Goal: Task Accomplishment & Management: Use online tool/utility

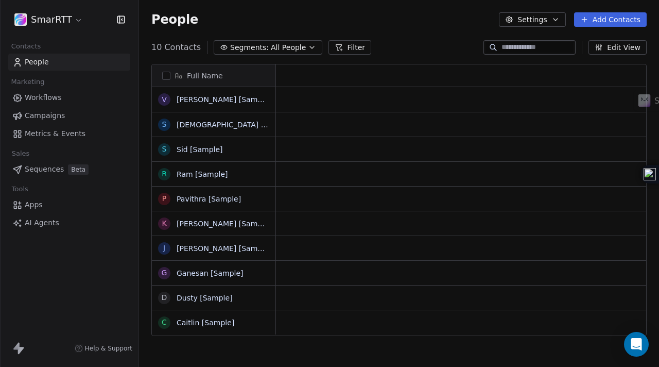
scroll to position [8, 8]
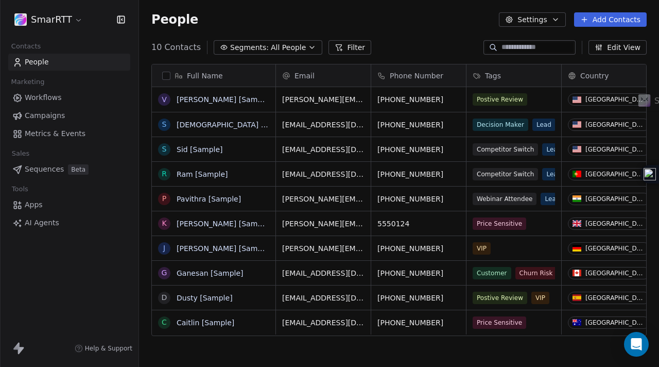
click at [54, 98] on span "Workflows" at bounding box center [43, 97] width 37 height 11
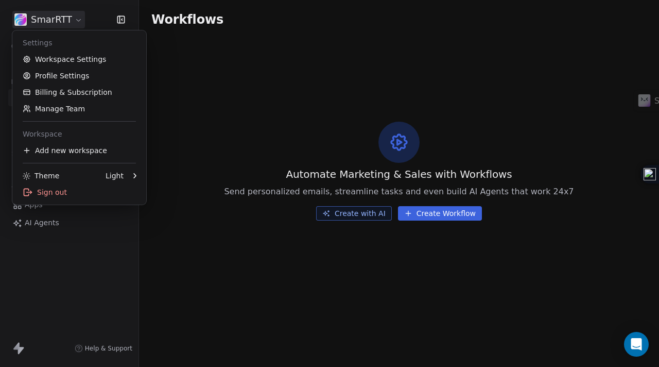
click at [77, 22] on html "SmarRTT Contacts People Marketing Workflows Campaigns Metrics & Events Sales Se…" at bounding box center [329, 183] width 659 height 367
click at [432, 208] on html "SmarRTT Contacts People Marketing Workflows Campaigns Metrics & Events Sales Se…" at bounding box center [329, 183] width 659 height 367
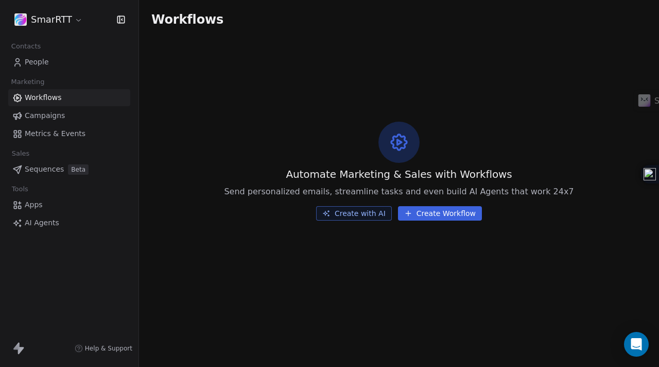
click at [428, 214] on button "Create Workflow" at bounding box center [440, 213] width 84 height 14
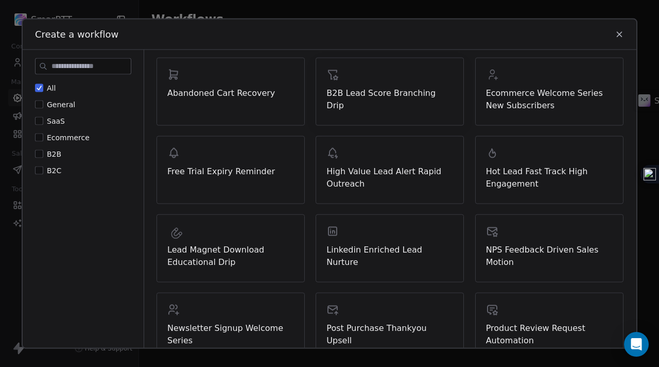
scroll to position [127, 0]
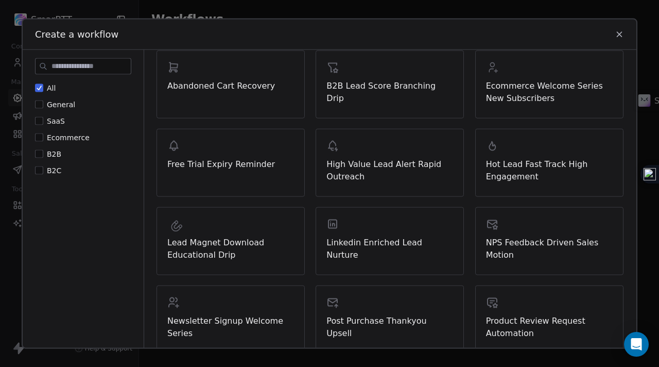
click at [58, 105] on span "General" at bounding box center [61, 104] width 28 height 8
click at [43, 105] on button "General" at bounding box center [39, 104] width 8 height 10
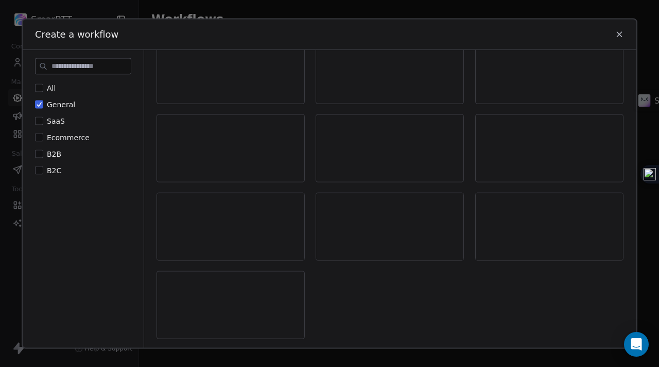
scroll to position [0, 0]
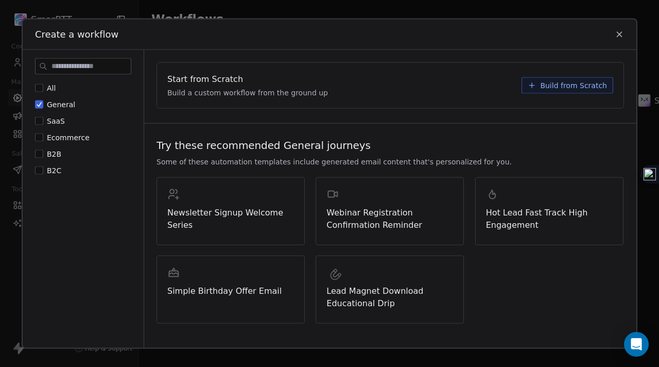
click at [60, 124] on span "SaaS" at bounding box center [56, 121] width 18 height 8
click at [43, 124] on button "SaaS" at bounding box center [39, 121] width 8 height 10
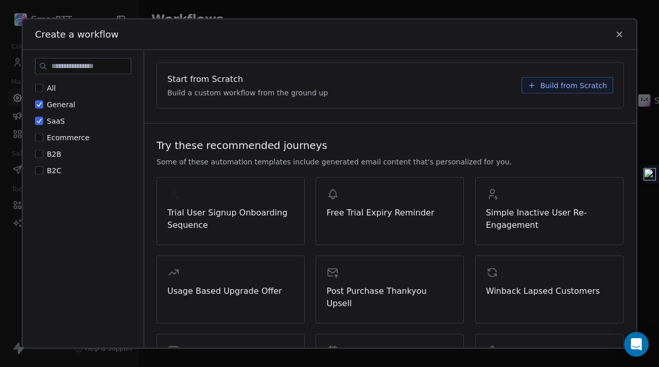
click at [54, 103] on span "General" at bounding box center [61, 104] width 28 height 8
click at [43, 103] on button "General" at bounding box center [39, 104] width 8 height 10
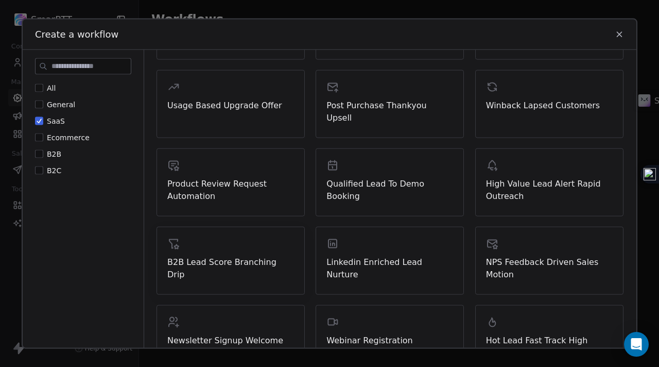
scroll to position [298, 0]
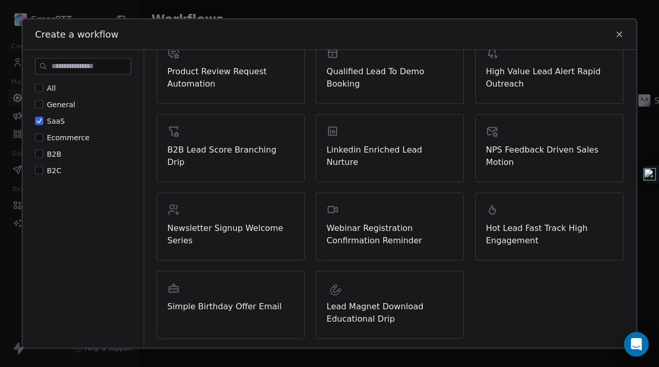
click at [41, 150] on button "B2B" at bounding box center [39, 154] width 8 height 10
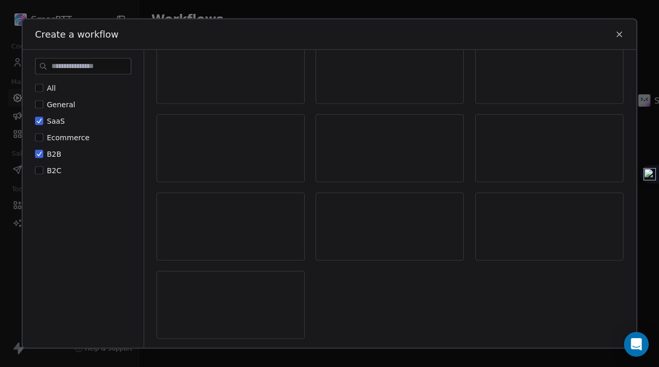
scroll to position [0, 0]
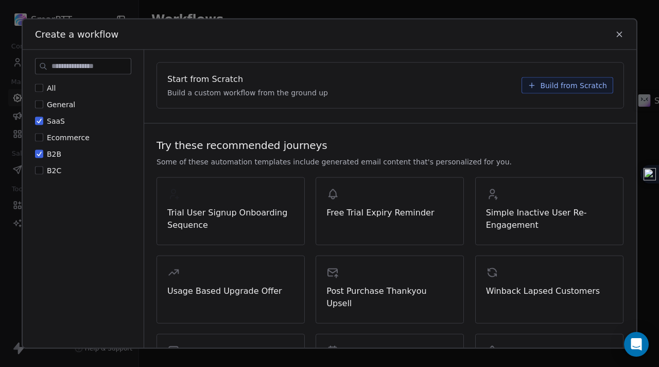
click at [40, 123] on button "SaaS" at bounding box center [39, 121] width 8 height 10
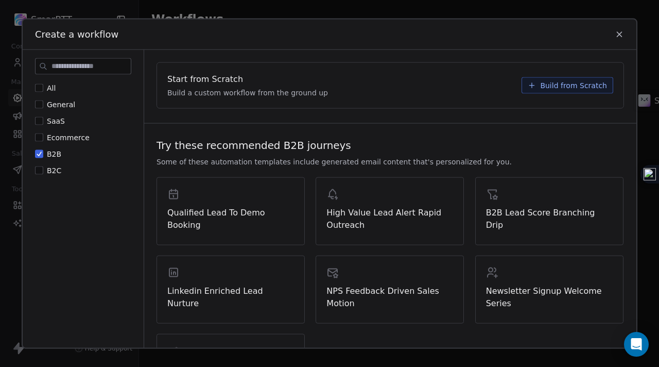
click at [548, 89] on span "Build from Scratch" at bounding box center [573, 85] width 67 height 10
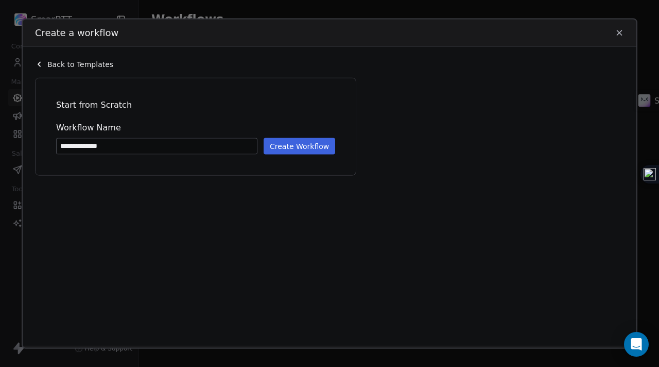
type input "**********"
click at [315, 150] on button "Create Workflow" at bounding box center [300, 146] width 72 height 16
